Goal: Task Accomplishment & Management: Complete application form

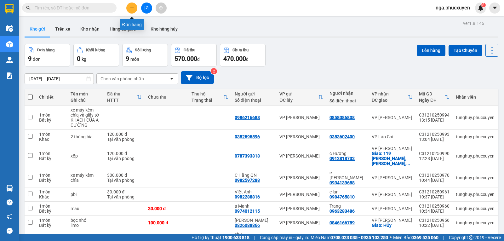
click at [133, 9] on icon "plus" at bounding box center [132, 8] width 4 height 4
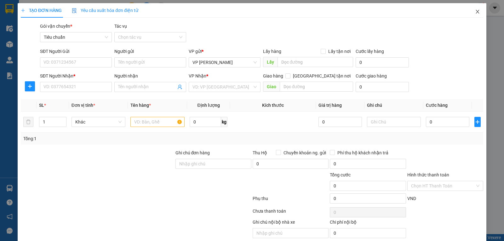
click at [476, 11] on icon "close" at bounding box center [477, 12] width 3 height 4
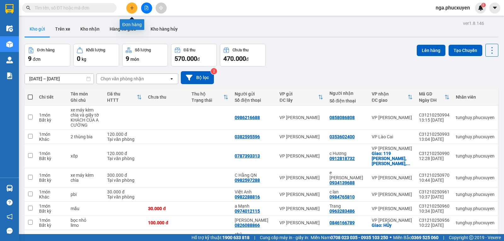
click at [133, 7] on icon "plus" at bounding box center [132, 8] width 4 height 4
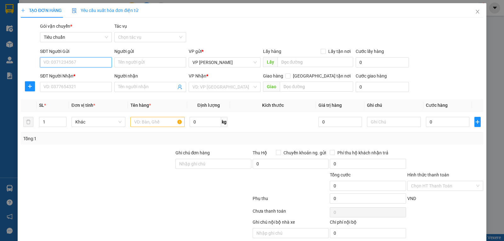
click at [107, 64] on input "SĐT Người Gửi" at bounding box center [76, 62] width 72 height 10
drag, startPoint x: 67, startPoint y: 68, endPoint x: 71, endPoint y: 67, distance: 4.4
click at [67, 68] on div "SĐT Người Gửi 096 096" at bounding box center [76, 59] width 72 height 22
drag, startPoint x: 75, startPoint y: 64, endPoint x: 85, endPoint y: 62, distance: 10.6
click at [81, 63] on input "096" at bounding box center [76, 62] width 72 height 10
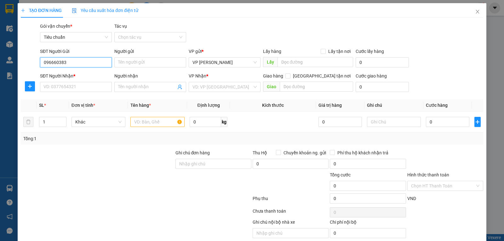
click at [85, 62] on input "096660383" at bounding box center [76, 62] width 72 height 10
click at [60, 63] on input "096660383" at bounding box center [76, 62] width 72 height 10
click at [88, 63] on input "0966603383" at bounding box center [76, 62] width 72 height 10
type input "0966603383"
click at [319, 63] on input "text" at bounding box center [316, 62] width 76 height 10
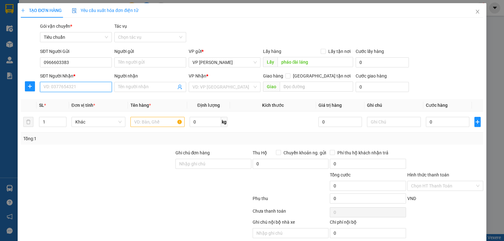
click at [82, 88] on input "SĐT Người Nhận *" at bounding box center [76, 87] width 72 height 10
click at [296, 61] on input "pháo đài láng" at bounding box center [316, 62] width 76 height 10
type input "láng"
click at [57, 89] on input "SĐT Người Nhận *" at bounding box center [76, 87] width 72 height 10
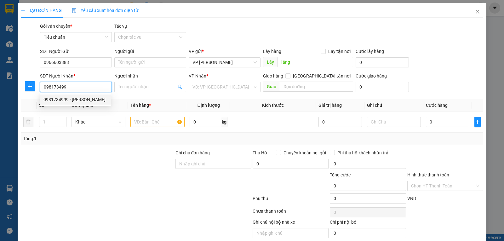
click at [71, 98] on div "0981734999 - [PERSON_NAME]" at bounding box center [75, 99] width 64 height 7
type input "0981734999"
type input "[PERSON_NAME]"
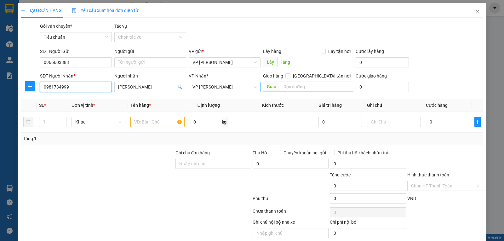
click at [239, 86] on span "VP [PERSON_NAME]" at bounding box center [225, 86] width 64 height 9
type input "0981734999"
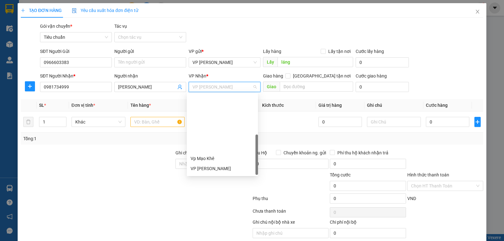
scroll to position [101, 0]
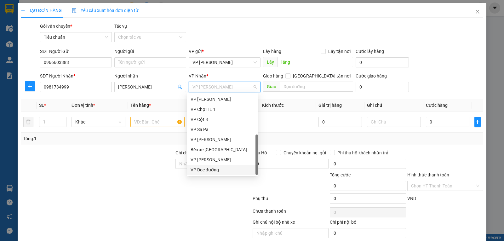
click at [221, 168] on div "VP Dọc đường" at bounding box center [223, 169] width 64 height 7
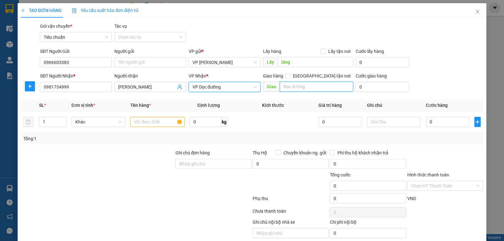
click at [300, 89] on input "text" at bounding box center [317, 87] width 74 height 10
type input "[PERSON_NAME]"
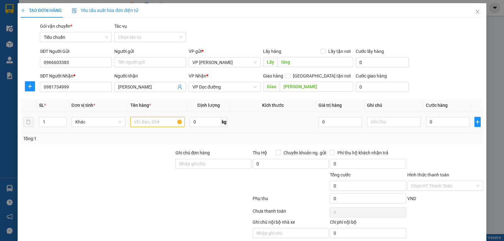
click at [146, 122] on input "text" at bounding box center [157, 122] width 54 height 10
type input "8 thùng pkđt"
click at [451, 123] on input "0" at bounding box center [447, 122] width 43 height 10
click at [440, 124] on input "0" at bounding box center [447, 122] width 43 height 10
type input "04"
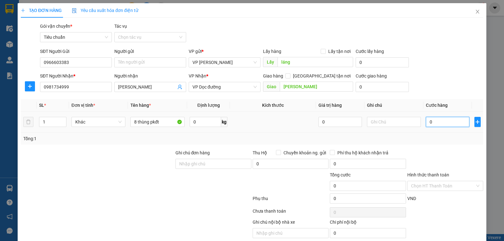
type input "4"
type input "040"
type input "40"
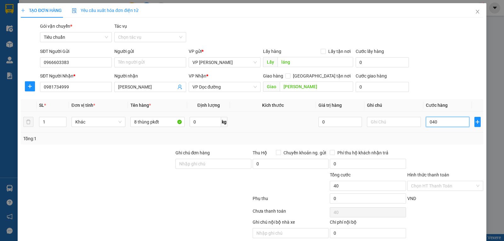
type input "0.400"
type input "400"
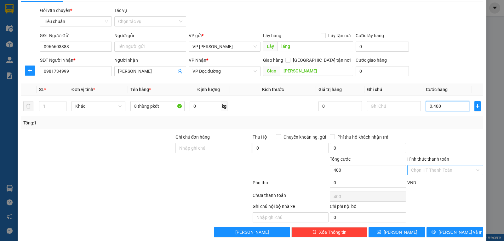
scroll to position [24, 0]
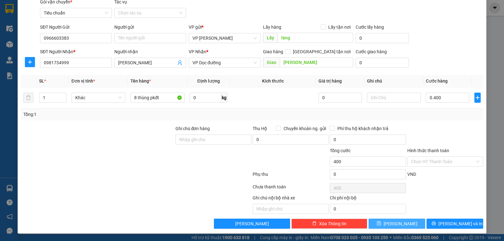
type input "400.000"
click at [400, 223] on span "[PERSON_NAME]" at bounding box center [401, 223] width 34 height 7
type input "0"
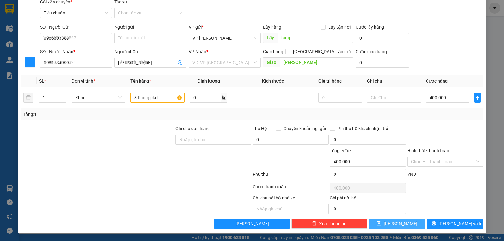
type input "0"
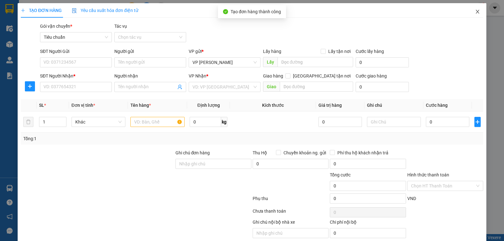
click at [476, 13] on icon "close" at bounding box center [477, 12] width 3 height 4
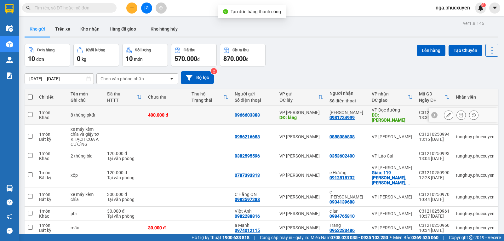
click at [207, 114] on td at bounding box center [209, 115] width 43 height 19
checkbox input "true"
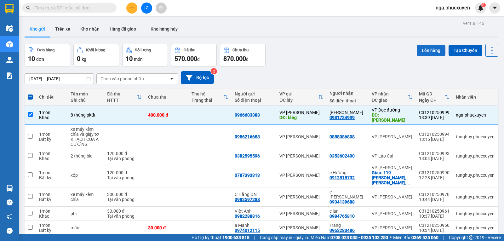
click at [419, 51] on button "Lên hàng" at bounding box center [431, 50] width 29 height 11
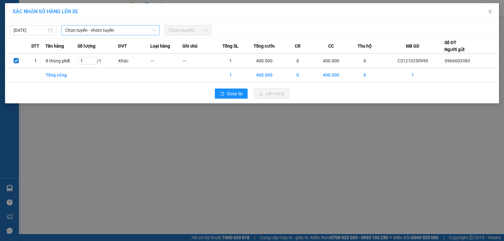
click at [115, 28] on span "Chọn tuyến - nhóm tuyến" at bounding box center [110, 30] width 91 height 9
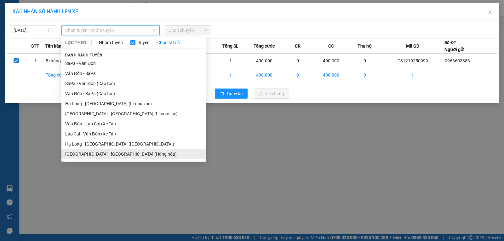
click at [118, 152] on li "[GEOGRAPHIC_DATA] - [GEOGRAPHIC_DATA] (Hàng hóa)" at bounding box center [133, 154] width 145 height 10
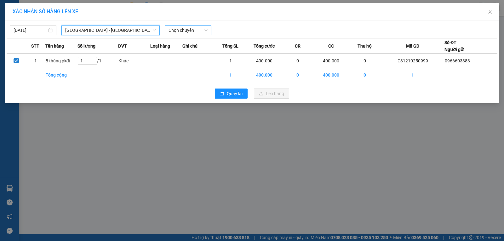
click at [200, 28] on span "Chọn chuyến" at bounding box center [188, 30] width 39 height 9
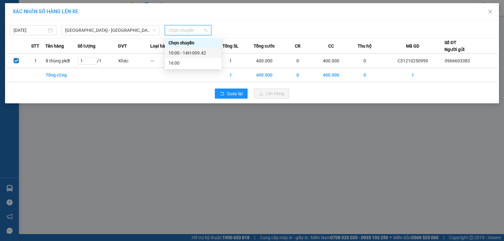
click at [202, 53] on div "10:00 - 14H-009.42" at bounding box center [193, 52] width 49 height 7
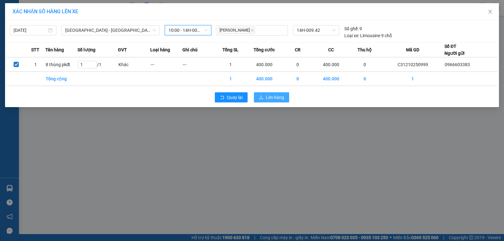
click at [274, 96] on span "Lên hàng" at bounding box center [275, 97] width 18 height 7
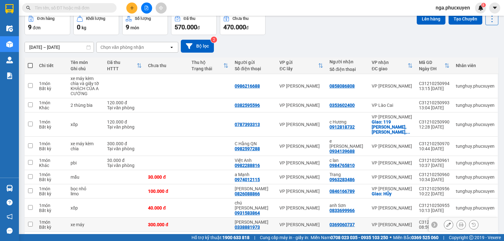
scroll to position [45, 0]
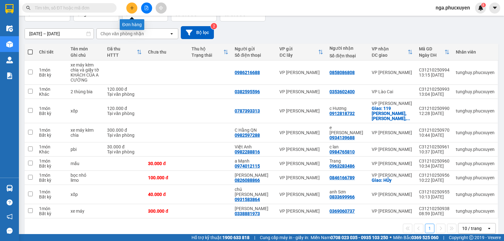
click at [134, 6] on icon "plus" at bounding box center [132, 8] width 4 height 4
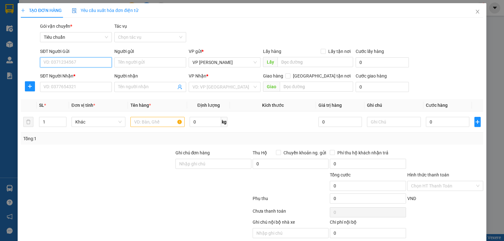
click at [101, 64] on input "SĐT Người Gửi" at bounding box center [76, 62] width 72 height 10
click at [477, 11] on span "Close" at bounding box center [478, 12] width 18 height 18
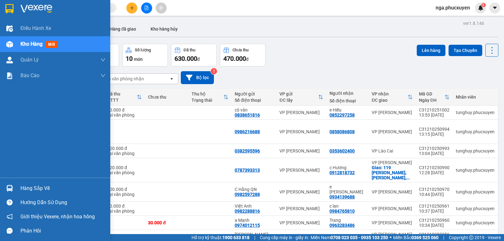
click at [34, 187] on div "Hàng sắp về" at bounding box center [62, 188] width 85 height 9
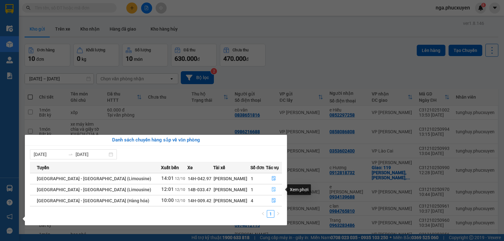
click at [273, 189] on icon "file-done" at bounding box center [274, 189] width 4 height 4
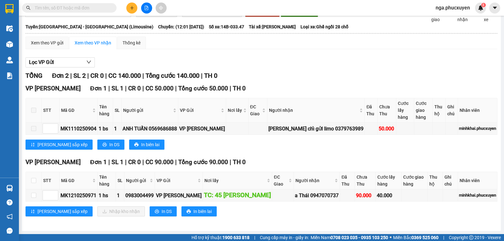
scroll to position [41, 0]
drag, startPoint x: 33, startPoint y: 180, endPoint x: 44, endPoint y: 191, distance: 15.2
click at [33, 182] on input "checkbox" at bounding box center [33, 180] width 5 height 5
checkbox input "true"
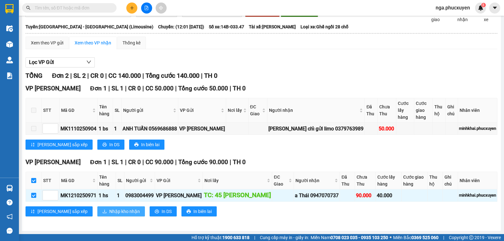
click at [109, 212] on span "Nhập kho nhận" at bounding box center [124, 211] width 31 height 7
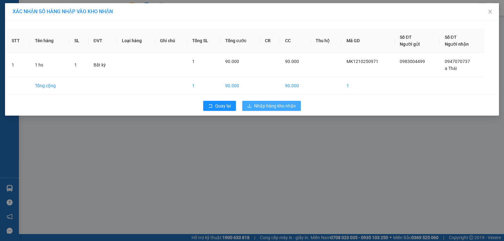
click at [280, 107] on span "Nhập hàng kho nhận" at bounding box center [275, 105] width 42 height 7
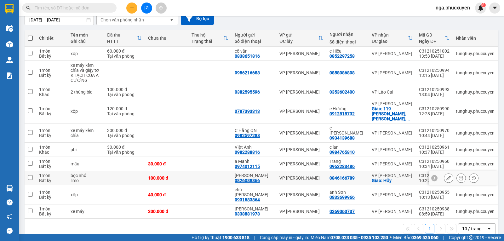
scroll to position [59, 0]
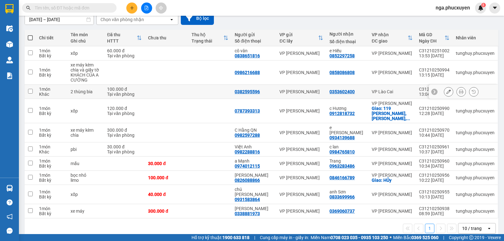
click at [248, 89] on div "0382595596" at bounding box center [247, 91] width 25 height 5
copy div "0382595596"
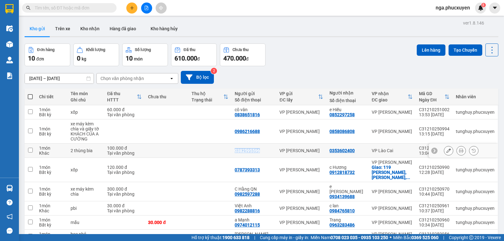
scroll to position [0, 0]
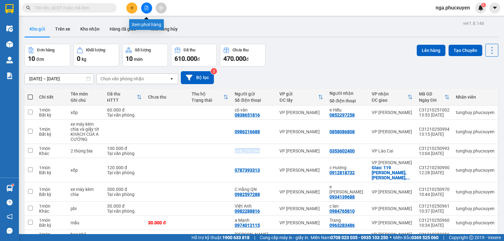
click at [147, 7] on icon "file-add" at bounding box center [146, 8] width 4 height 4
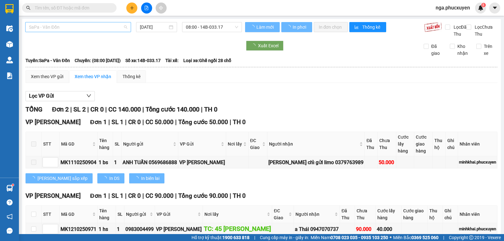
click at [107, 24] on span "SaPa - Vân Đồn" at bounding box center [78, 26] width 98 height 9
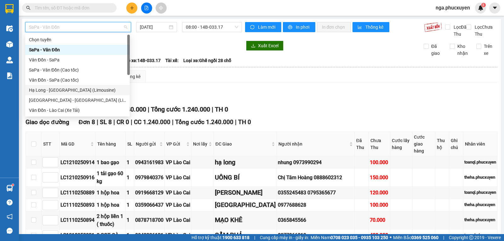
drag, startPoint x: 83, startPoint y: 91, endPoint x: 159, endPoint y: 56, distance: 84.5
click at [83, 91] on div "Hạ Long - [GEOGRAPHIC_DATA] (Limousine)" at bounding box center [77, 90] width 97 height 7
type input "[DATE]"
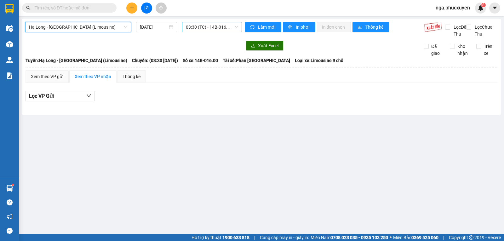
click at [213, 26] on span "03:30 (TC) - 14B-016.00" at bounding box center [212, 26] width 52 height 9
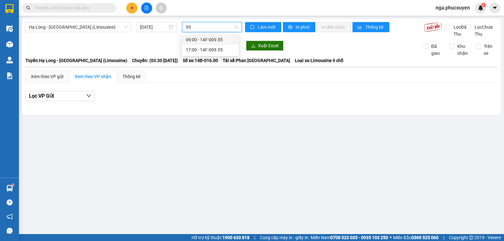
type input "955"
click at [216, 37] on div "09:00 - 14F-009.55" at bounding box center [210, 39] width 49 height 7
click at [216, 37] on div "Hạ Long - [GEOGRAPHIC_DATA] (Limousine) [DATE]" at bounding box center [133, 29] width 217 height 15
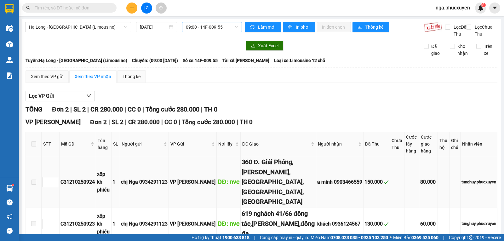
click at [66, 185] on div "C31210250924" at bounding box center [78, 182] width 34 height 8
copy div "C31210250924"
paste input "C31210250924"
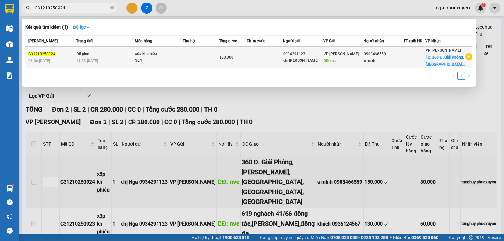
type input "C31210250924"
click at [213, 61] on td at bounding box center [201, 58] width 36 height 22
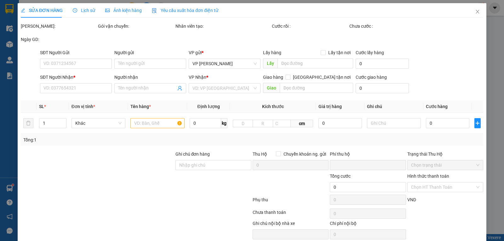
type input "0934291123"
type input "chị [PERSON_NAME]"
type input "nvc"
type input "0903466559"
type input "a minh"
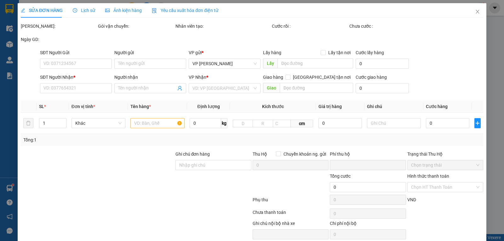
checkbox input "true"
type input "360 Đ. Giải Phóng, [PERSON_NAME], [GEOGRAPHIC_DATA], [GEOGRAPHIC_DATA], [GEOGRA…"
type input "80.000"
type input "0"
type input "150.000"
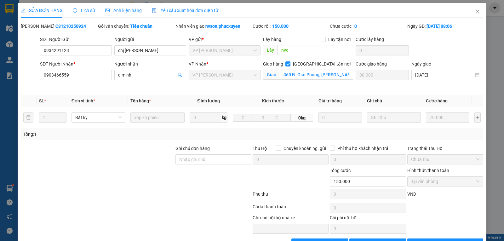
click at [89, 8] on span "Lịch sử" at bounding box center [84, 10] width 22 height 5
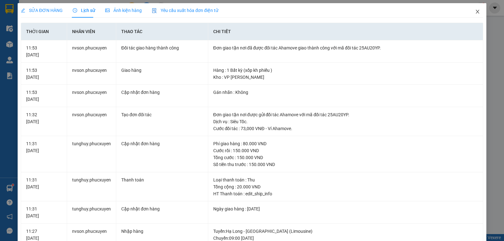
click at [475, 13] on icon "close" at bounding box center [477, 11] width 5 height 5
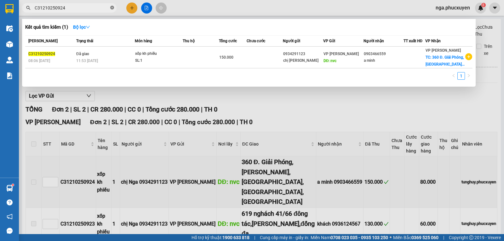
click at [112, 6] on span at bounding box center [112, 8] width 4 height 6
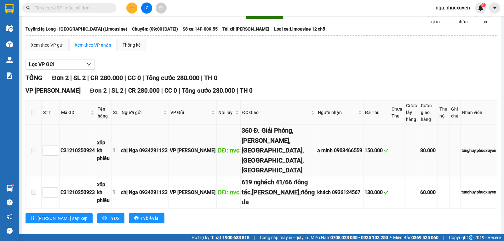
scroll to position [35, 0]
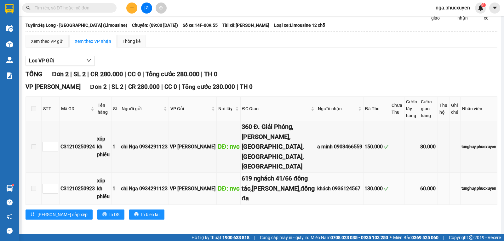
click at [66, 186] on div "C31210250923" at bounding box center [78, 189] width 34 height 8
copy div "C31210250923"
paste input "C31210250923"
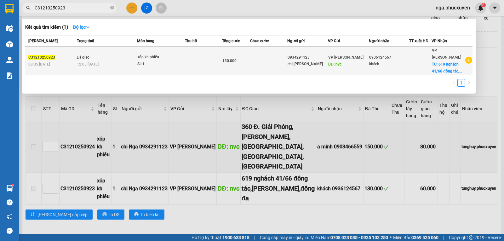
type input "C31210250923"
click at [268, 62] on td at bounding box center [268, 61] width 37 height 29
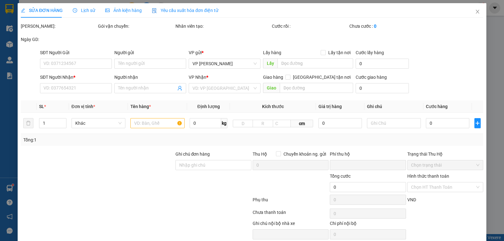
type input "0934291123"
type input "chị [PERSON_NAME]"
type input "nvc"
type input "0936124567"
type input "khách"
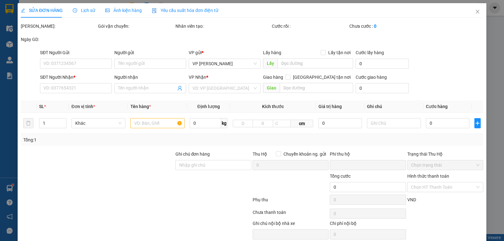
checkbox input "true"
type input "619 nghách 41/66 đông tác,[PERSON_NAME],đống đa"
type input "60.000"
type input "0"
type input "130.000"
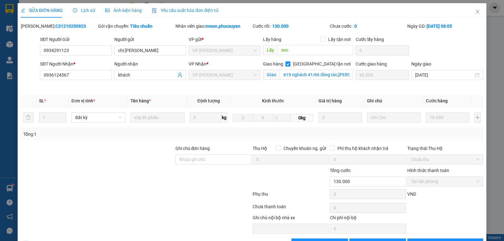
click at [82, 11] on span "Lịch sử" at bounding box center [84, 10] width 22 height 5
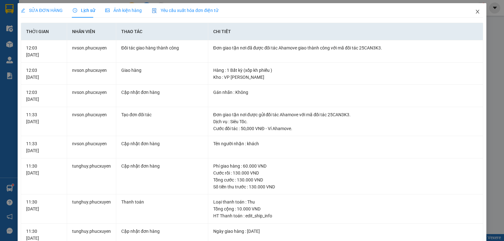
click at [475, 10] on icon "close" at bounding box center [477, 11] width 5 height 5
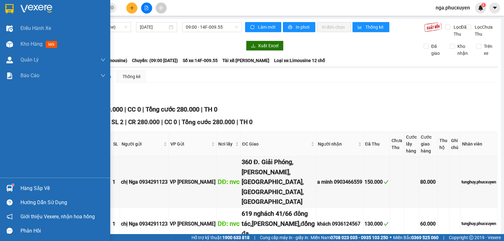
click at [33, 188] on div "Hàng sắp về" at bounding box center [62, 188] width 85 height 9
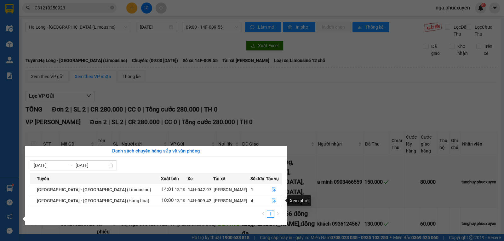
click at [272, 202] on icon "file-done" at bounding box center [274, 201] width 4 height 4
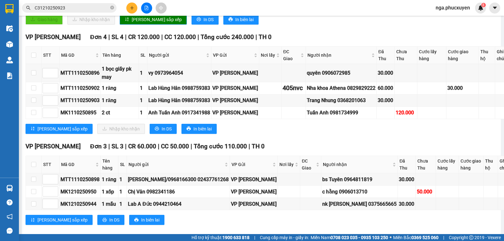
scroll to position [252, 0]
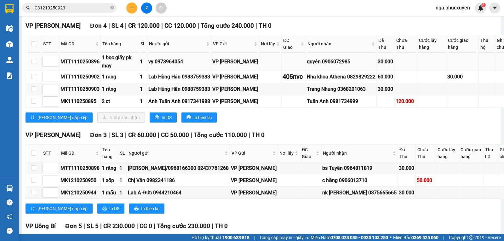
click at [71, 66] on div "MTT1110250896" at bounding box center [80, 62] width 39 height 8
copy div "MTT1110250896"
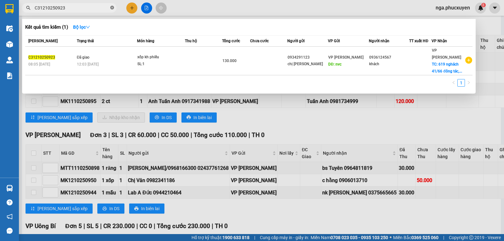
click at [111, 7] on icon "close-circle" at bounding box center [112, 8] width 4 height 4
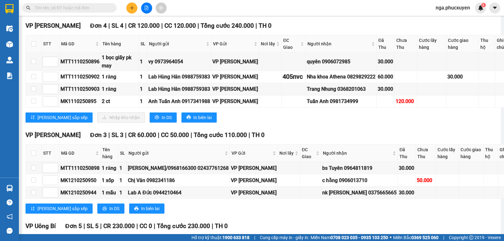
paste input "MTT1110250896"
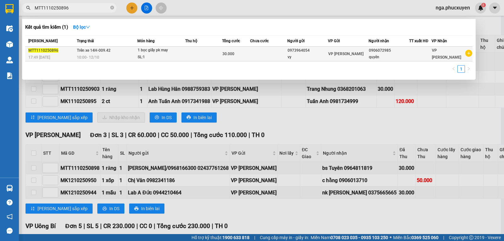
type input "MTT1110250896"
click at [193, 59] on td at bounding box center [203, 54] width 37 height 15
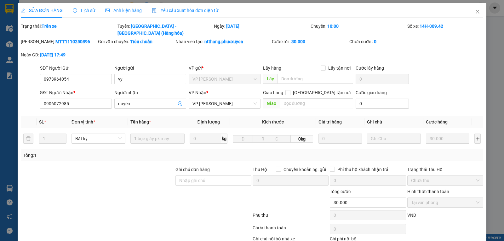
type input "0973964054"
type input "vy"
type input "0906072985"
type input "quyên"
type input "0"
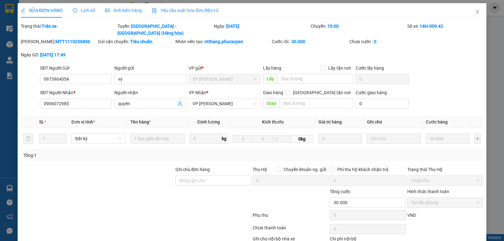
type input "30.000"
click at [132, 100] on input "quyên" at bounding box center [147, 103] width 58 height 7
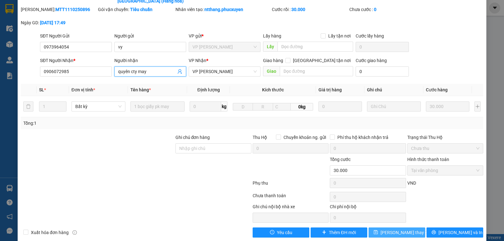
scroll to position [34, 0]
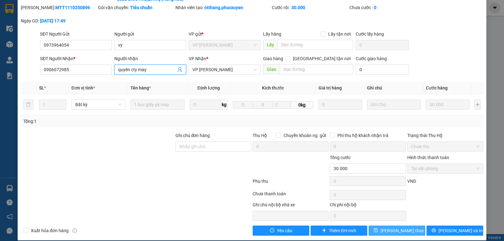
type input "quyên cty may"
click at [390, 227] on span "[PERSON_NAME] thay đổi" at bounding box center [406, 230] width 50 height 7
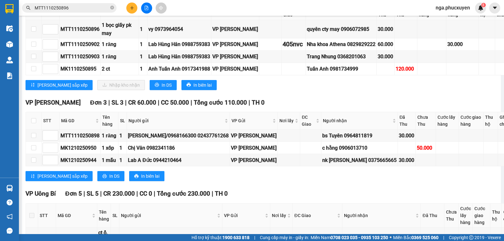
scroll to position [285, 0]
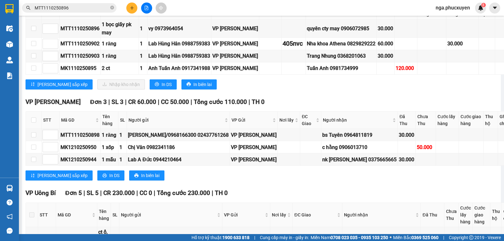
click at [454, 8] on span "nga.phucxuyen" at bounding box center [453, 8] width 44 height 8
click at [451, 18] on span "Đăng xuất" at bounding box center [456, 19] width 31 height 7
